Goal: Transaction & Acquisition: Purchase product/service

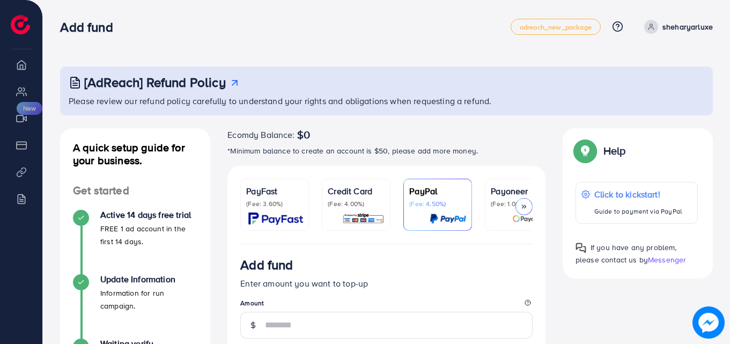
click at [342, 212] on div at bounding box center [356, 218] width 57 height 12
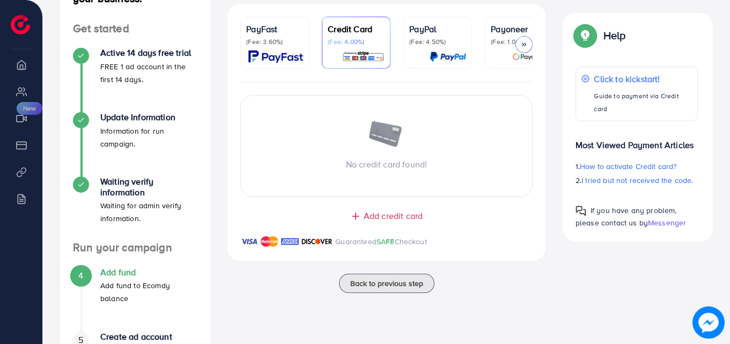
scroll to position [162, 0]
click at [480, 214] on div "Add credit card" at bounding box center [386, 215] width 275 height 12
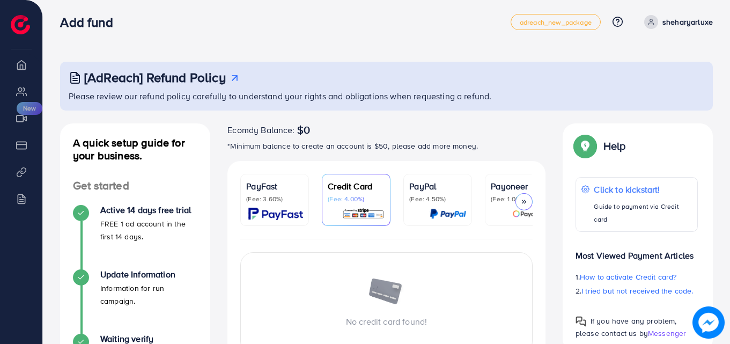
scroll to position [0, 0]
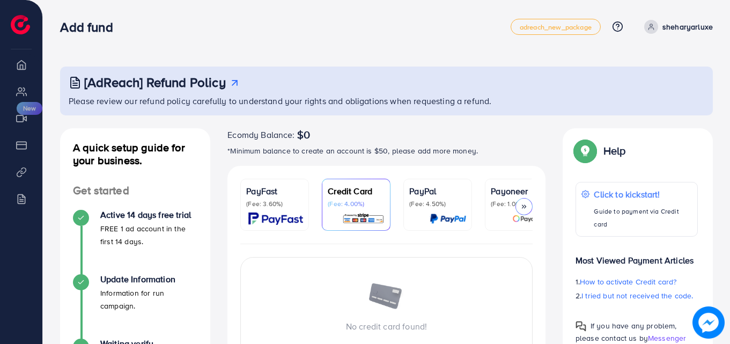
click at [525, 211] on div at bounding box center [523, 206] width 17 height 17
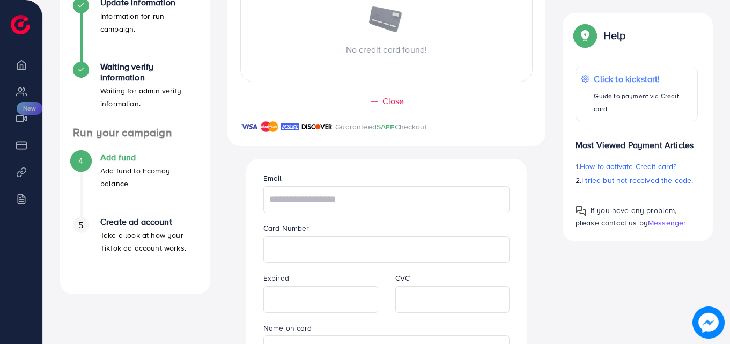
scroll to position [276, 0]
click at [511, 117] on div "Close Guaranteed SAFE Checkout" at bounding box center [386, 120] width 318 height 51
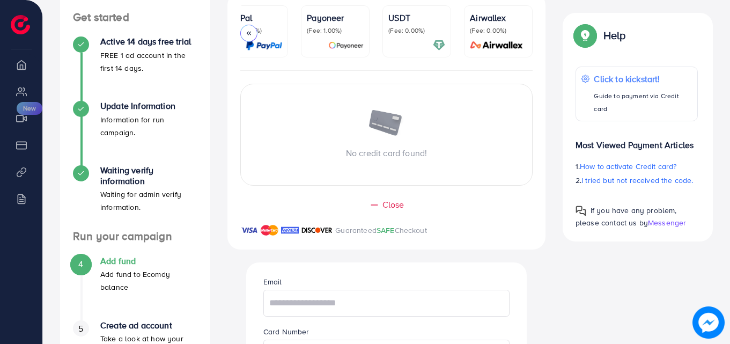
click at [388, 210] on span "Close" at bounding box center [393, 204] width 22 height 12
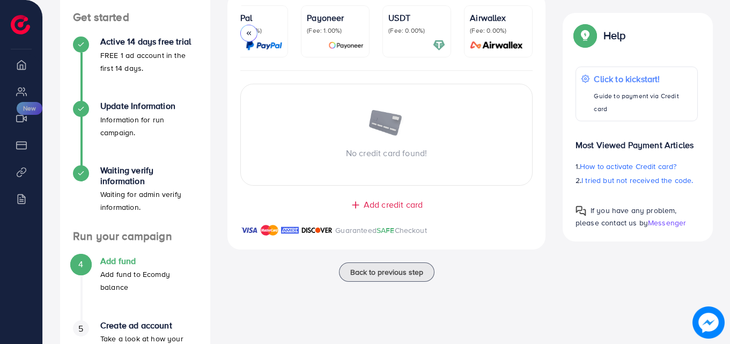
click at [374, 232] on p "Guaranteed SAFE Checkout" at bounding box center [381, 230] width 92 height 13
click at [343, 208] on div "Add credit card" at bounding box center [386, 204] width 275 height 12
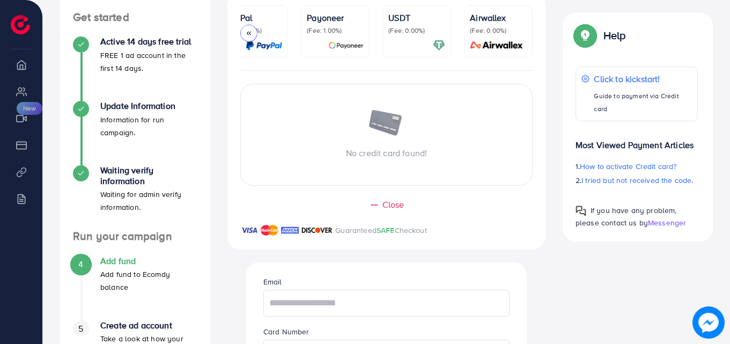
click at [343, 208] on div "Close" at bounding box center [386, 204] width 275 height 12
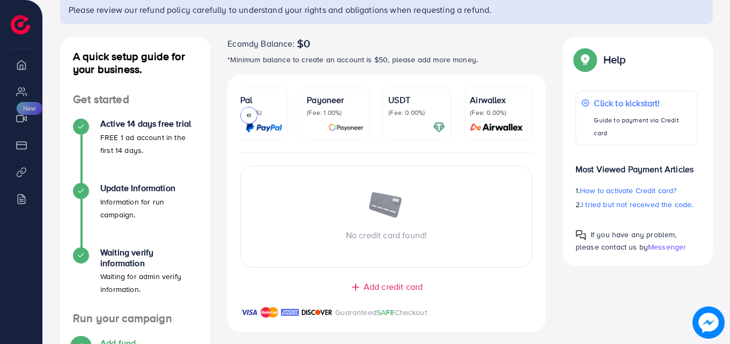
scroll to position [0, 0]
